Goal: Communication & Community: Participate in discussion

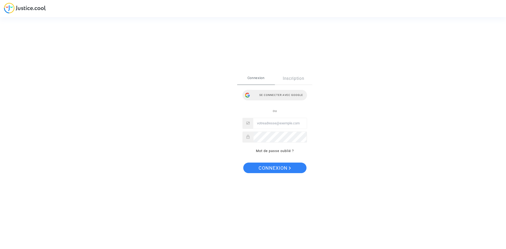
type input "delphine.borgna@yahoo.com"
click at [275, 94] on div "Se connecter avec Google" at bounding box center [274, 95] width 65 height 11
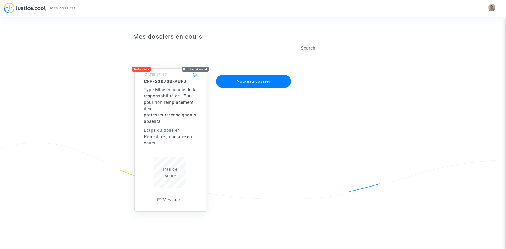
click at [159, 84] on h5 "CFR-220703-AUPJ" at bounding box center [170, 81] width 53 height 5
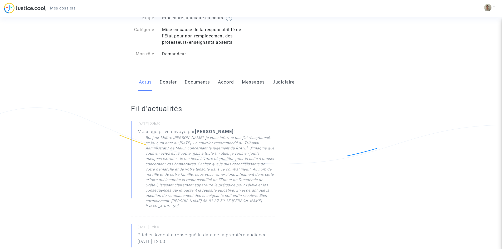
scroll to position [26, 0]
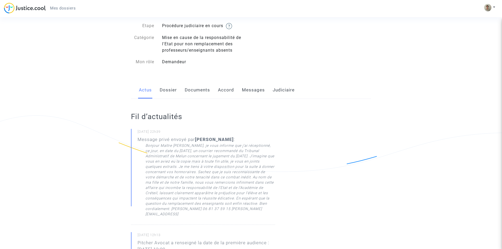
click at [256, 89] on link "Messages" at bounding box center [253, 89] width 23 height 17
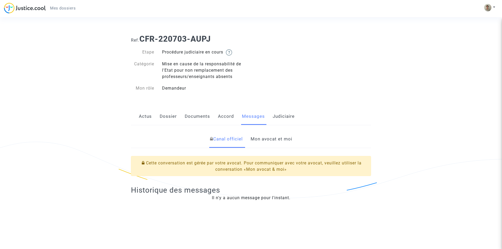
scroll to position [26, 0]
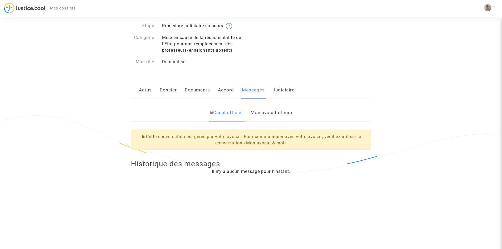
click at [273, 115] on link "Mon avocat et moi" at bounding box center [272, 112] width 42 height 17
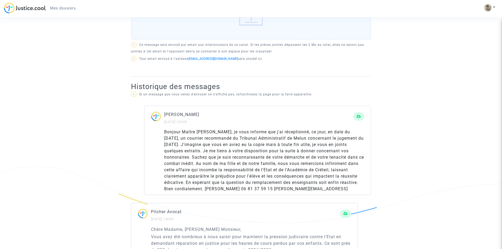
scroll to position [263, 0]
